Goal: Check status: Check status

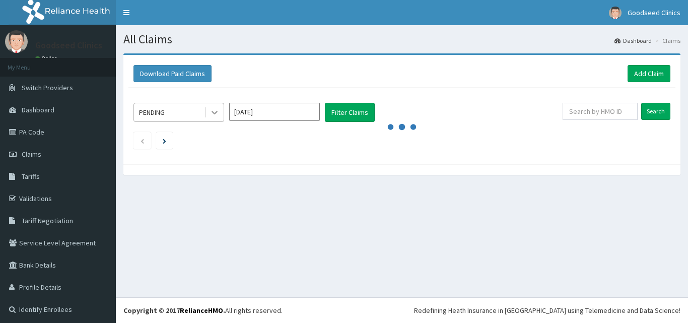
click at [214, 109] on icon at bounding box center [215, 112] width 10 height 10
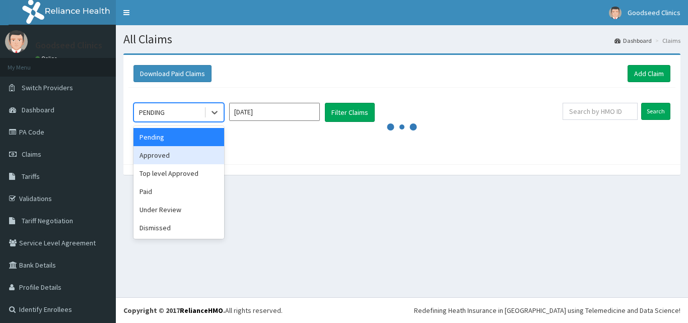
click at [199, 158] on div "Approved" at bounding box center [179, 155] width 91 height 18
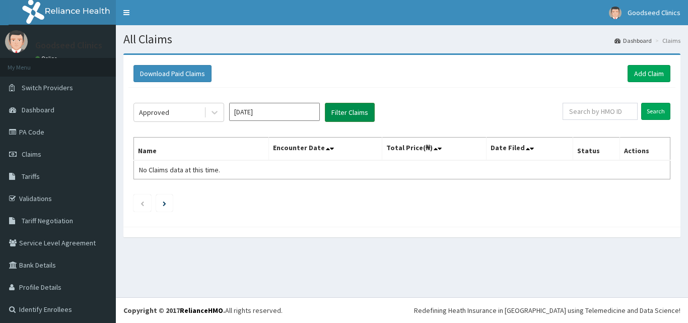
click at [347, 104] on button "Filter Claims" at bounding box center [350, 112] width 50 height 19
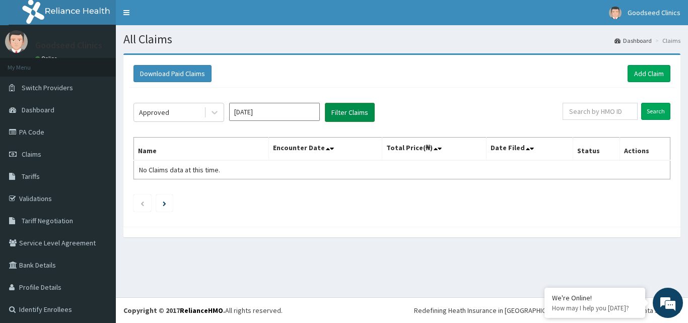
click at [346, 111] on button "Filter Claims" at bounding box center [350, 112] width 50 height 19
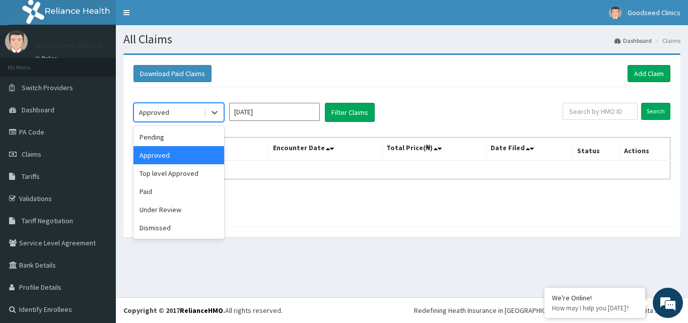
click at [187, 119] on div "Approved" at bounding box center [169, 112] width 70 height 16
click at [190, 185] on div "Paid" at bounding box center [179, 191] width 91 height 18
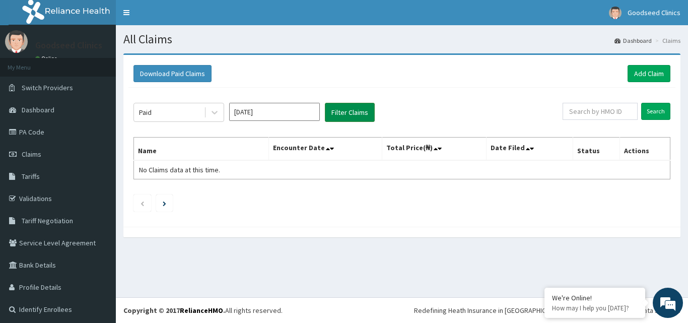
click at [338, 116] on button "Filter Claims" at bounding box center [350, 112] width 50 height 19
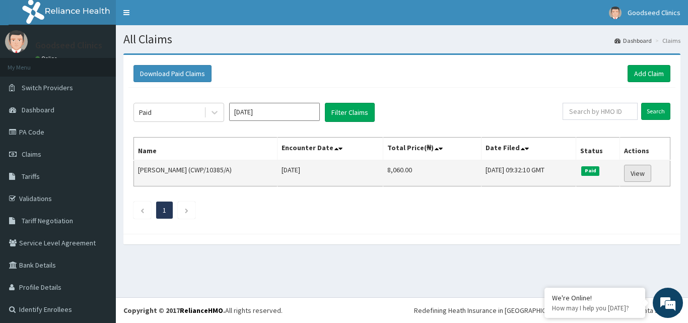
click at [634, 172] on link "View" at bounding box center [637, 173] width 27 height 17
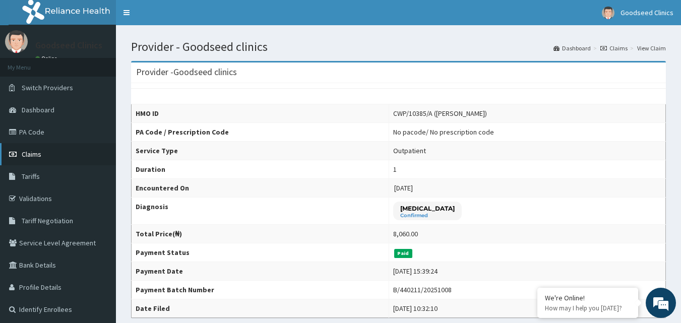
click at [30, 148] on link "Claims" at bounding box center [58, 154] width 116 height 22
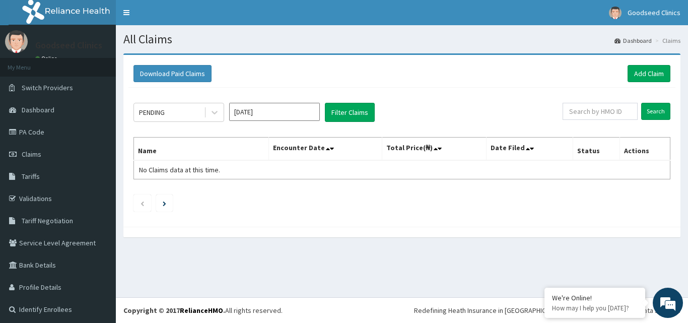
click at [201, 113] on div "PENDING" at bounding box center [169, 112] width 70 height 16
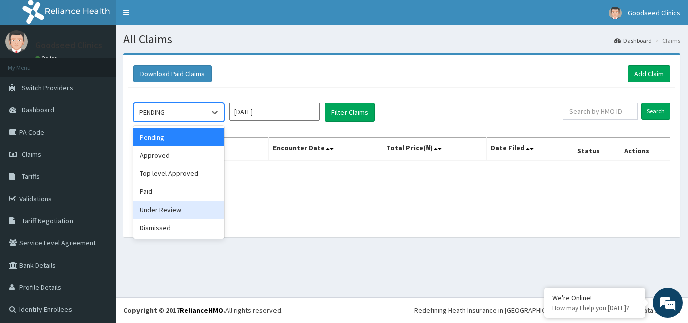
click at [189, 216] on div "Under Review" at bounding box center [179, 210] width 91 height 18
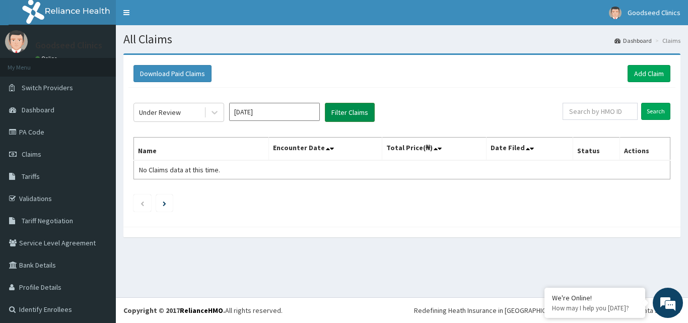
click at [326, 114] on button "Filter Claims" at bounding box center [350, 112] width 50 height 19
click at [343, 111] on button "Filter Claims" at bounding box center [350, 112] width 50 height 19
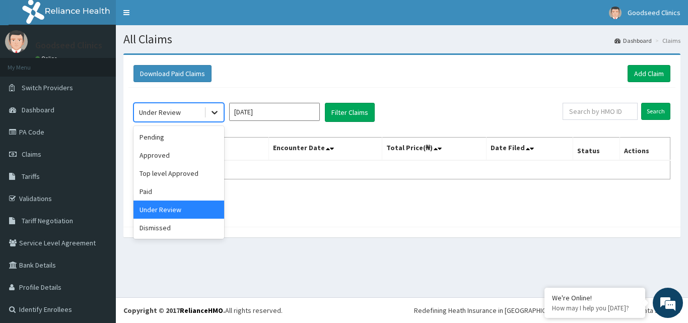
click at [218, 114] on icon at bounding box center [215, 112] width 10 height 10
click at [182, 219] on div "Dismissed" at bounding box center [179, 228] width 91 height 18
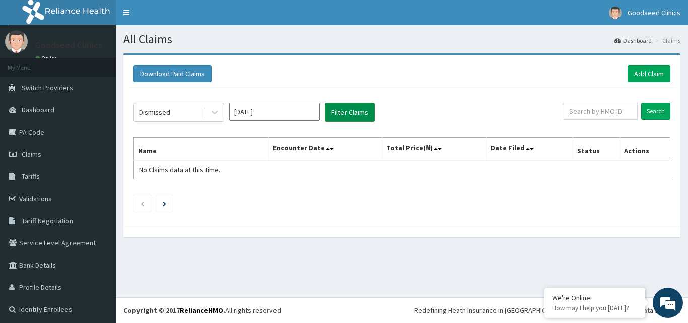
click at [343, 106] on button "Filter Claims" at bounding box center [350, 112] width 50 height 19
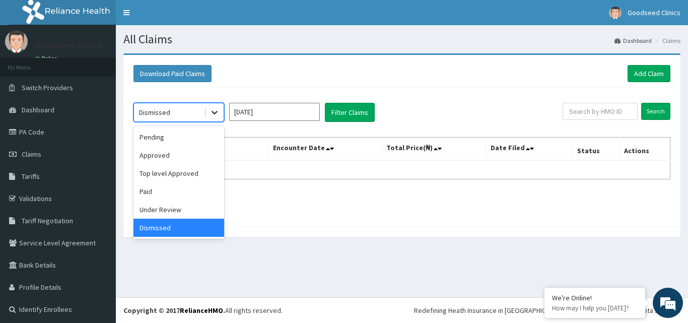
click at [215, 119] on div at bounding box center [215, 112] width 18 height 18
click at [194, 197] on div "Paid" at bounding box center [179, 191] width 91 height 18
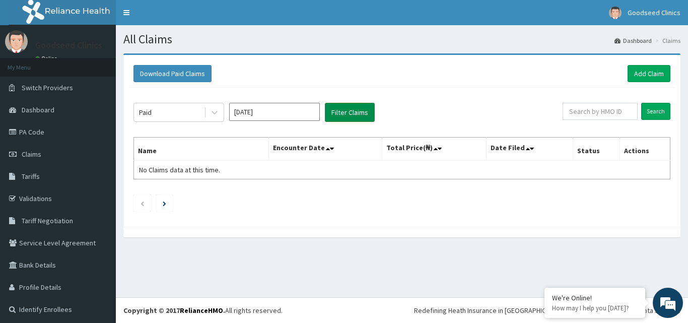
click at [347, 109] on button "Filter Claims" at bounding box center [350, 112] width 50 height 19
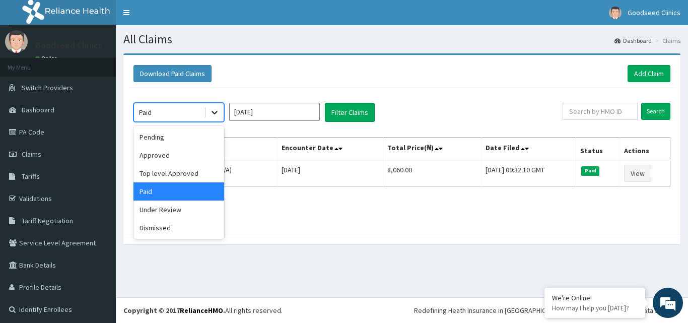
click at [218, 111] on icon at bounding box center [215, 112] width 10 height 10
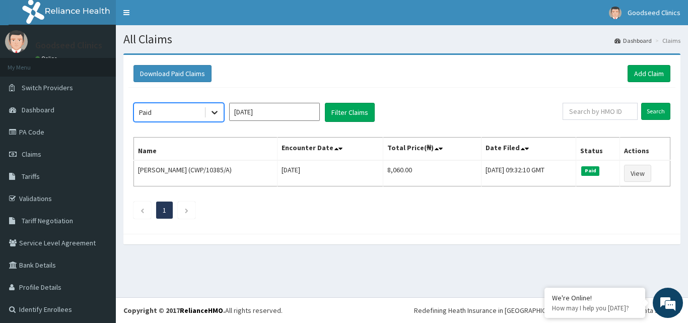
click at [218, 111] on icon at bounding box center [215, 112] width 10 height 10
click at [266, 110] on input "[DATE]" at bounding box center [274, 112] width 91 height 18
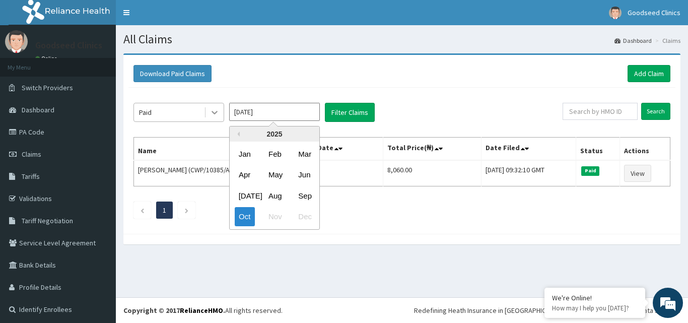
click at [208, 107] on div at bounding box center [215, 112] width 18 height 18
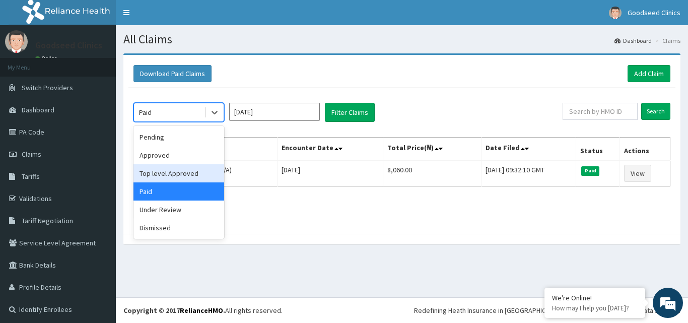
click at [195, 172] on div "Top level Approved" at bounding box center [179, 173] width 91 height 18
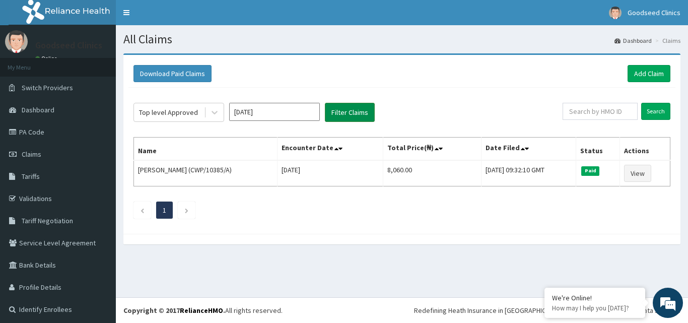
click at [335, 117] on button "Filter Claims" at bounding box center [350, 112] width 50 height 19
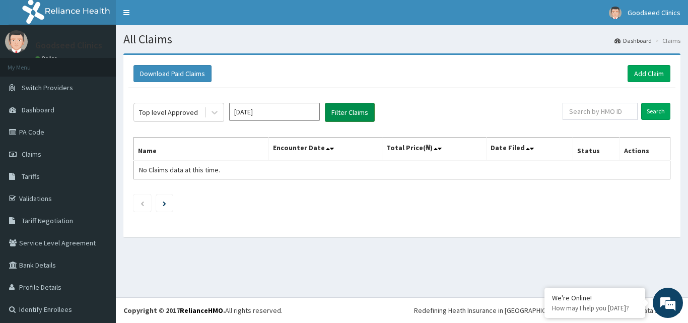
click at [335, 117] on button "Filter Claims" at bounding box center [350, 112] width 50 height 19
click at [216, 112] on icon at bounding box center [215, 113] width 6 height 4
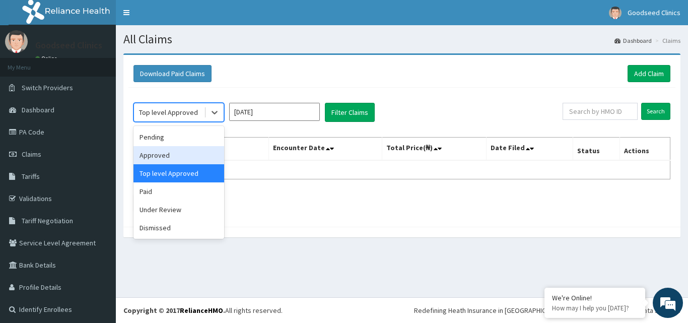
click at [196, 150] on div "Approved" at bounding box center [179, 155] width 91 height 18
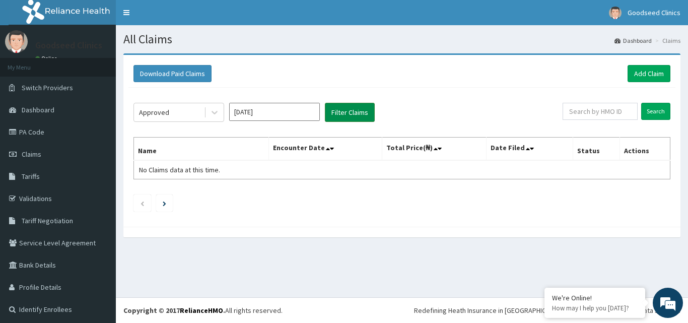
click at [349, 116] on button "Filter Claims" at bounding box center [350, 112] width 50 height 19
click at [211, 112] on icon at bounding box center [215, 112] width 10 height 10
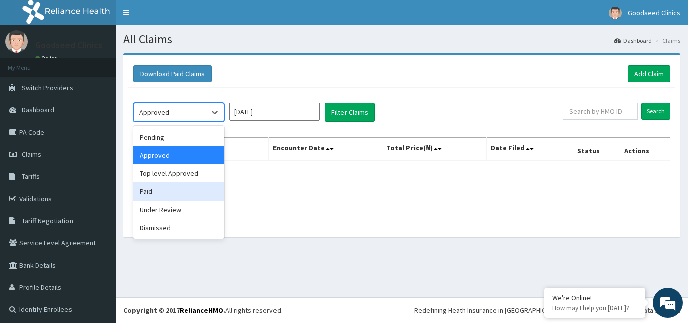
click at [200, 193] on div "Paid" at bounding box center [179, 191] width 91 height 18
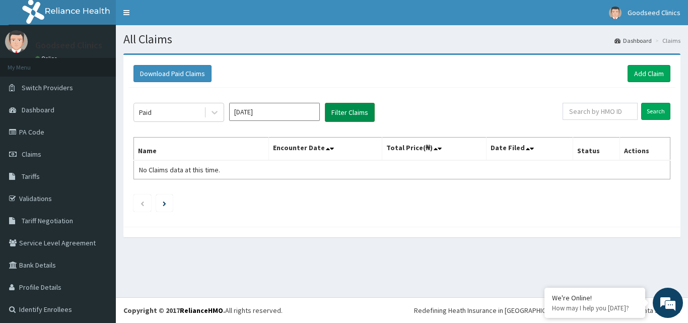
click at [339, 112] on button "Filter Claims" at bounding box center [350, 112] width 50 height 19
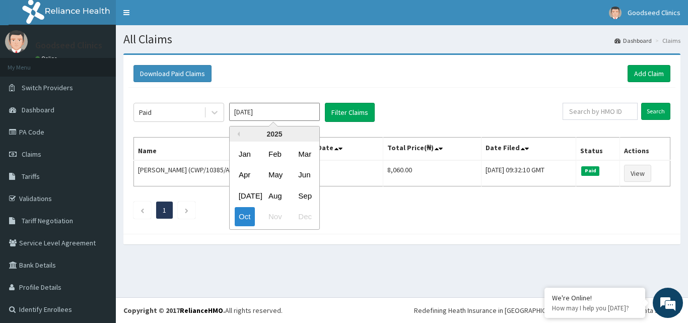
click at [240, 107] on input "[DATE]" at bounding box center [274, 112] width 91 height 18
click at [310, 192] on div "Sep" at bounding box center [304, 195] width 20 height 19
type input "Sep 2025"
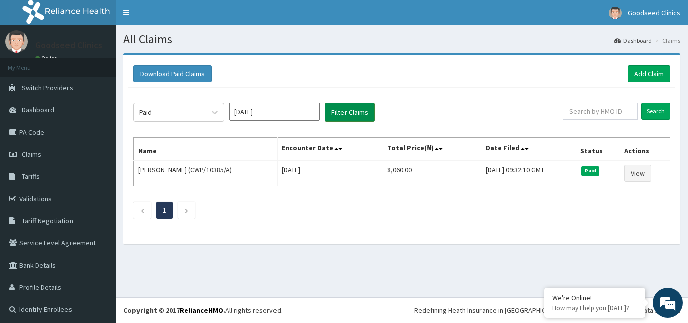
click at [334, 118] on button "Filter Claims" at bounding box center [350, 112] width 50 height 19
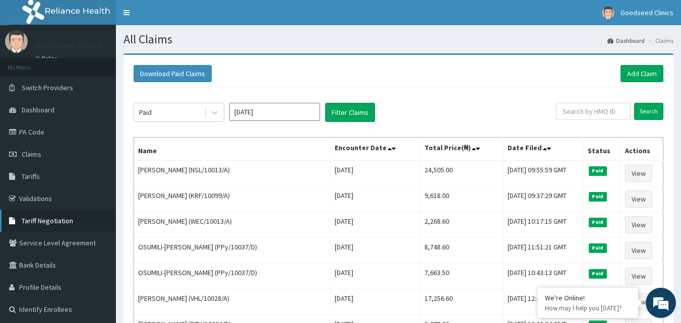
click at [44, 231] on link "Tariff Negotiation" at bounding box center [58, 221] width 116 height 22
